Goal: Transaction & Acquisition: Purchase product/service

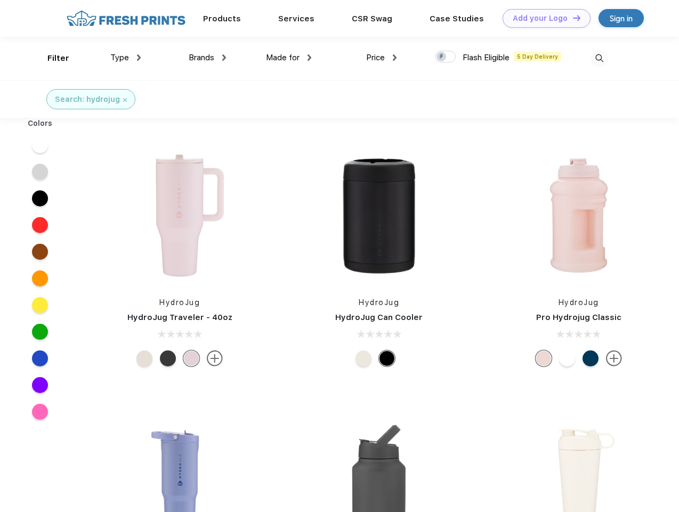
click at [543, 18] on link "Add your Logo Design Tool" at bounding box center [547, 18] width 88 height 19
click at [0, 0] on div "Design Tool" at bounding box center [0, 0] width 0 height 0
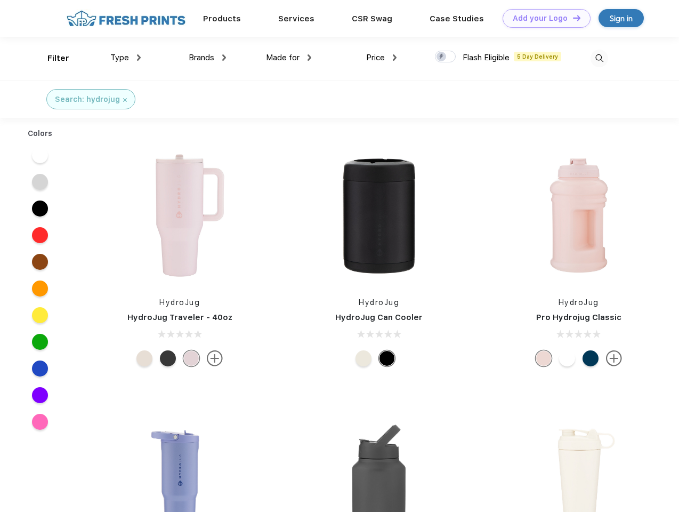
click at [572, 18] on link "Add your Logo Design Tool" at bounding box center [547, 18] width 88 height 19
click at [51, 58] on div "Filter" at bounding box center [58, 58] width 22 height 12
click at [126, 58] on span "Type" at bounding box center [119, 58] width 19 height 10
click at [207, 58] on span "Brands" at bounding box center [202, 58] width 26 height 10
click at [289, 58] on span "Made for" at bounding box center [283, 58] width 34 height 10
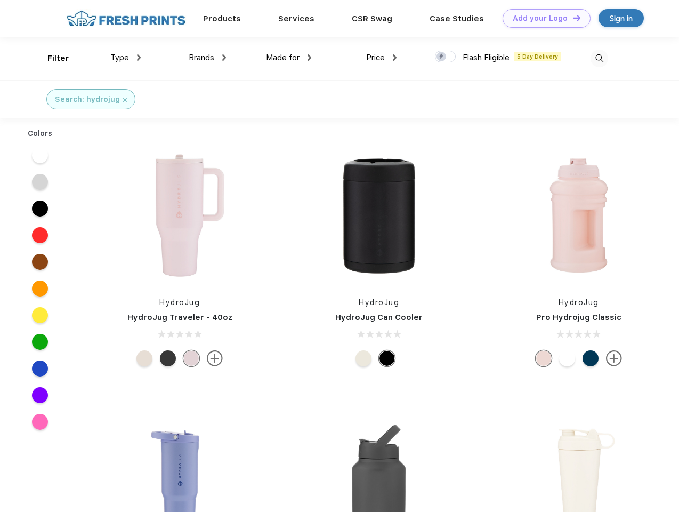
click at [382, 58] on span "Price" at bounding box center [375, 58] width 19 height 10
click at [446, 57] on div at bounding box center [445, 57] width 21 height 12
click at [442, 57] on input "checkbox" at bounding box center [438, 53] width 7 height 7
click at [599, 58] on img at bounding box center [600, 59] width 18 height 18
